Goal: Information Seeking & Learning: Learn about a topic

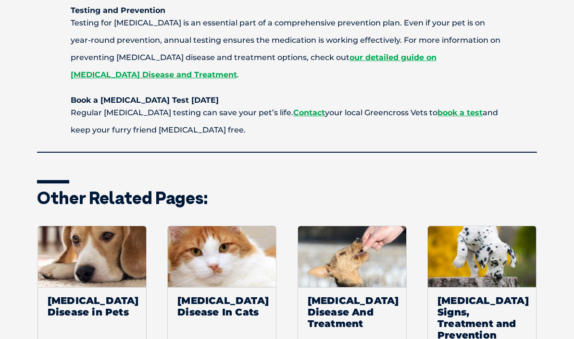
scroll to position [1166, 0]
click at [103, 239] on img at bounding box center [92, 256] width 108 height 61
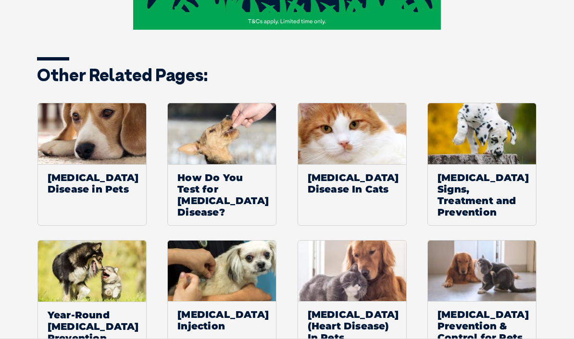
scroll to position [2733, 0]
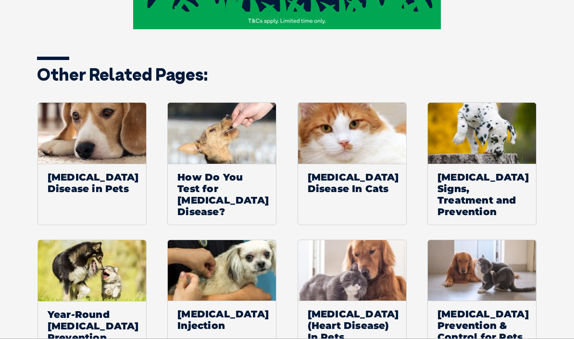
click at [505, 119] on img at bounding box center [482, 133] width 108 height 61
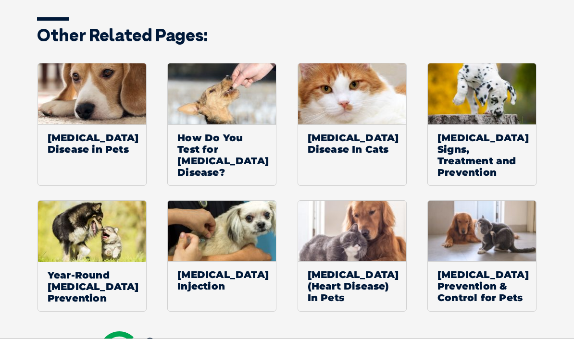
click at [493, 224] on img at bounding box center [482, 231] width 108 height 61
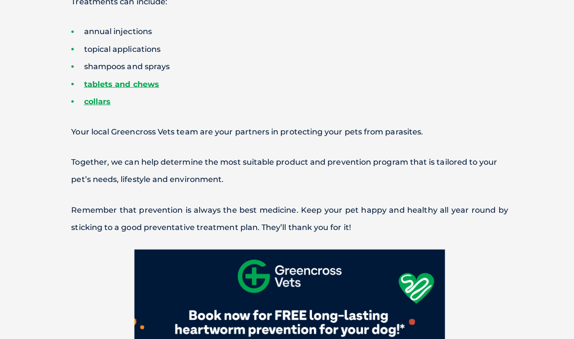
scroll to position [1048, 0]
